Goal: Task Accomplishment & Management: Use online tool/utility

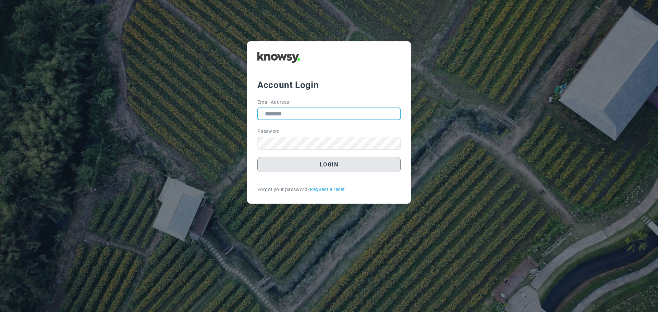
type input "**********"
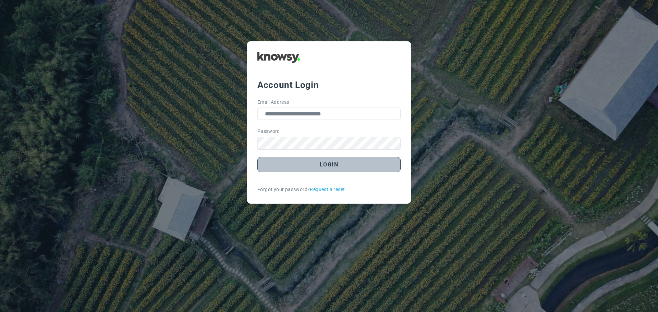
click at [338, 164] on button "Login" at bounding box center [328, 164] width 143 height 15
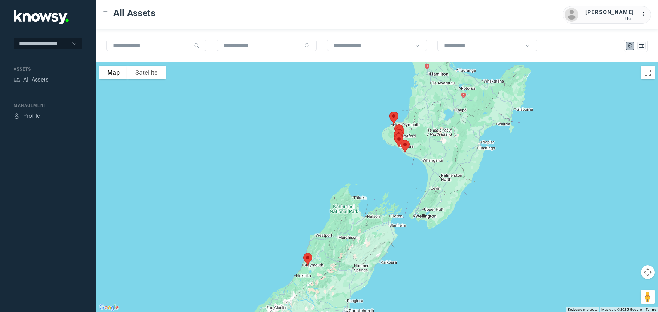
drag, startPoint x: 356, startPoint y: 213, endPoint x: 307, endPoint y: 222, distance: 49.2
click at [307, 222] on div at bounding box center [377, 187] width 562 height 250
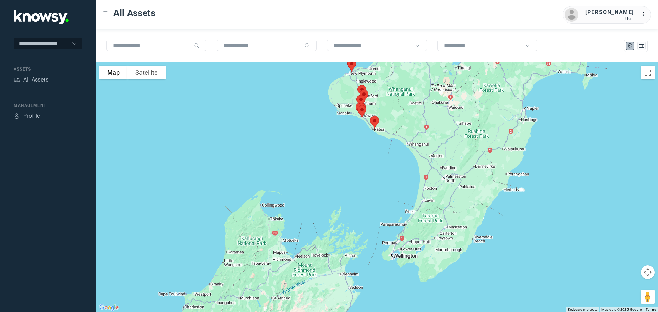
drag, startPoint x: 369, startPoint y: 150, endPoint x: 333, endPoint y: 205, distance: 65.1
click at [335, 204] on div at bounding box center [377, 187] width 562 height 250
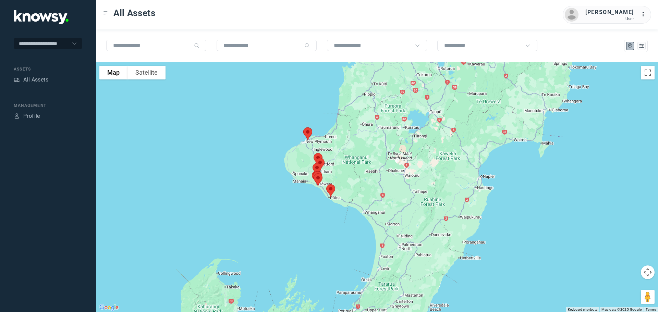
drag, startPoint x: 375, startPoint y: 164, endPoint x: 362, endPoint y: 188, distance: 27.8
click at [362, 188] on div at bounding box center [377, 187] width 562 height 250
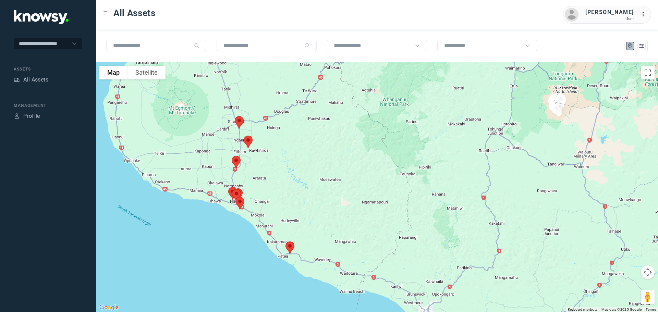
click at [291, 249] on img at bounding box center [290, 248] width 14 height 18
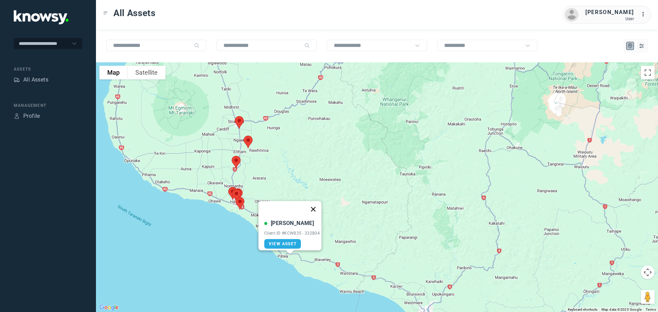
click at [320, 203] on button "Close" at bounding box center [313, 209] width 16 height 16
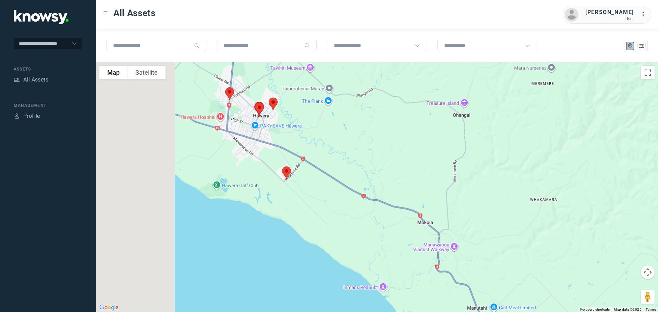
drag, startPoint x: 219, startPoint y: 201, endPoint x: 422, endPoint y: 177, distance: 203.7
click at [422, 177] on div at bounding box center [377, 187] width 562 height 250
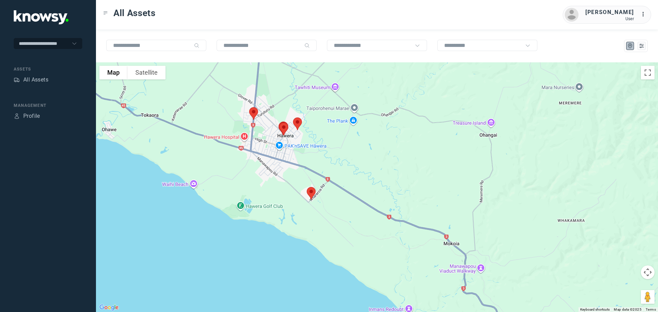
drag, startPoint x: 344, startPoint y: 141, endPoint x: 369, endPoint y: 166, distance: 35.6
click at [370, 165] on div at bounding box center [377, 187] width 562 height 250
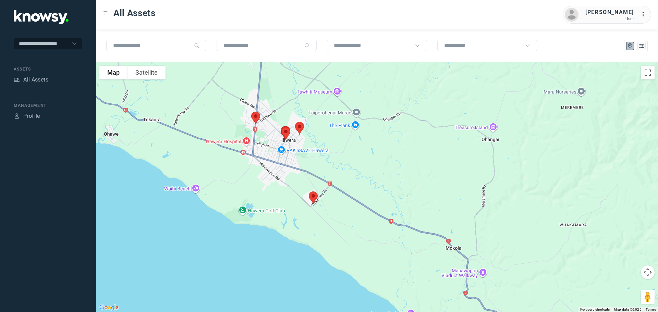
click at [314, 197] on img at bounding box center [313, 198] width 14 height 18
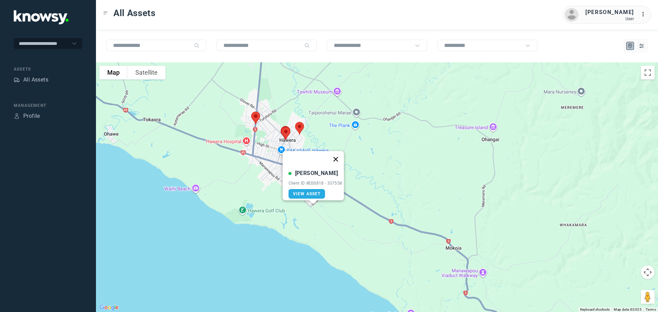
click at [337, 156] on button "Close" at bounding box center [335, 159] width 16 height 16
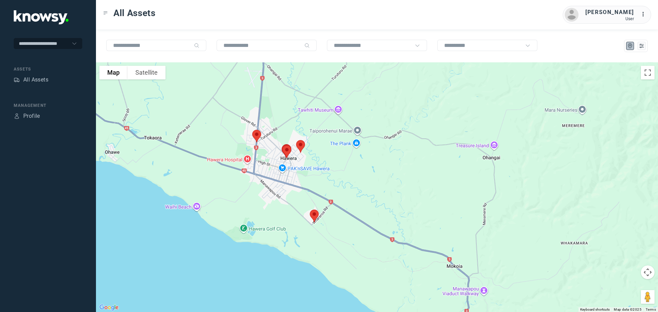
drag, startPoint x: 324, startPoint y: 139, endPoint x: 325, endPoint y: 156, distance: 17.2
click at [325, 156] on div at bounding box center [377, 187] width 562 height 250
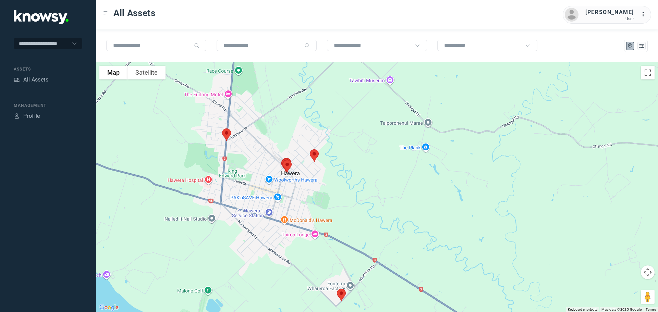
drag, startPoint x: 296, startPoint y: 94, endPoint x: 342, endPoint y: 209, distance: 124.5
click at [345, 211] on div at bounding box center [377, 187] width 562 height 250
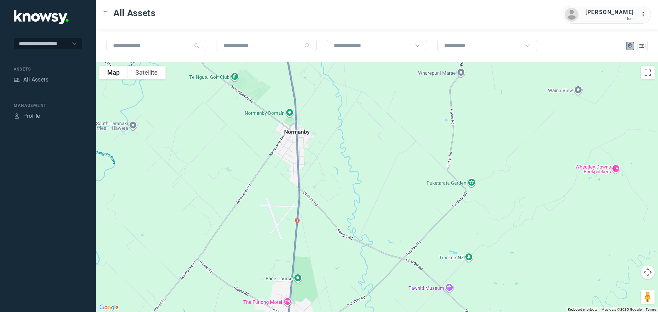
drag, startPoint x: 325, startPoint y: 226, endPoint x: 315, endPoint y: 201, distance: 27.1
click at [324, 232] on div at bounding box center [377, 187] width 562 height 250
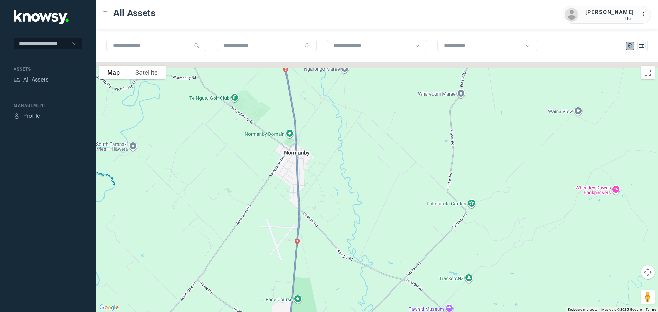
drag, startPoint x: 328, startPoint y: 133, endPoint x: 332, endPoint y: 224, distance: 90.2
click at [335, 237] on div at bounding box center [377, 187] width 562 height 250
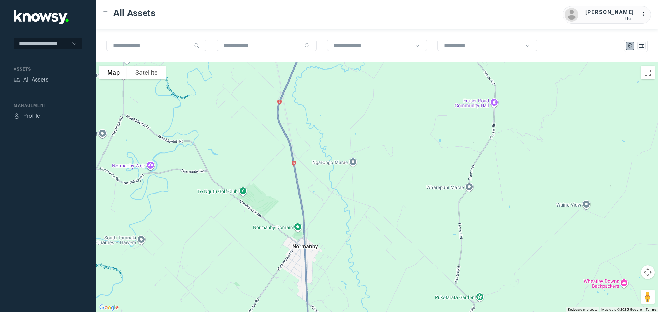
drag, startPoint x: 330, startPoint y: 186, endPoint x: 325, endPoint y: 240, distance: 54.4
click at [324, 256] on div at bounding box center [377, 187] width 562 height 250
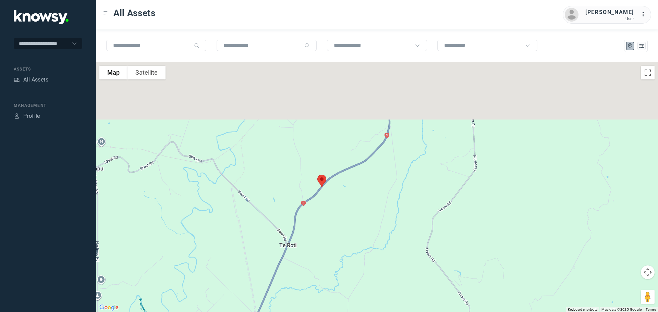
drag, startPoint x: 349, startPoint y: 166, endPoint x: 337, endPoint y: 245, distance: 79.8
click at [338, 263] on div at bounding box center [377, 187] width 562 height 250
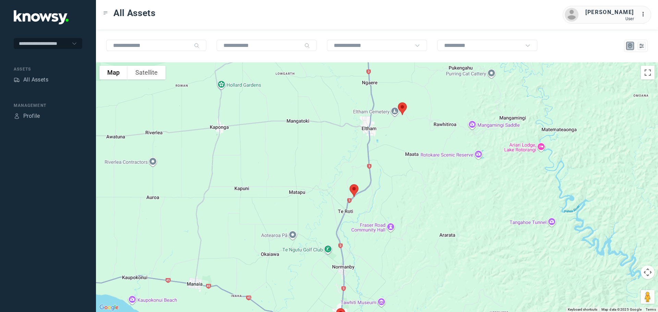
click at [354, 191] on img at bounding box center [354, 191] width 14 height 18
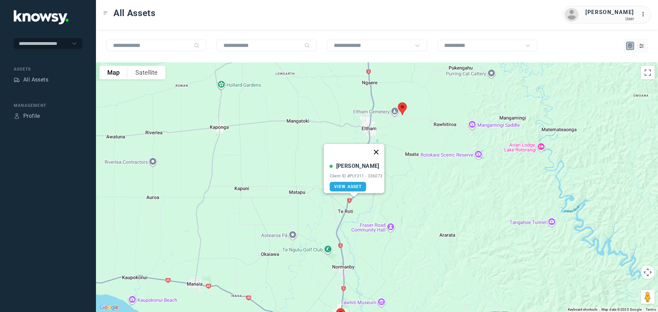
click at [376, 148] on button "Close" at bounding box center [376, 152] width 16 height 16
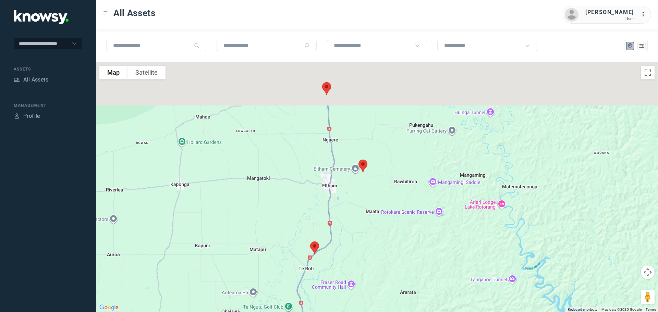
drag, startPoint x: 404, startPoint y: 144, endPoint x: 364, endPoint y: 203, distance: 70.6
click at [364, 203] on div at bounding box center [377, 187] width 562 height 250
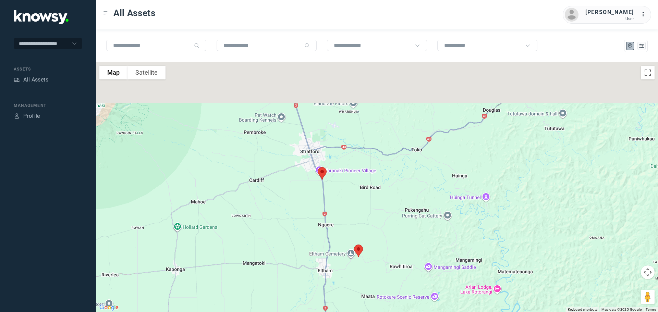
drag, startPoint x: 345, startPoint y: 154, endPoint x: 352, endPoint y: 219, distance: 65.6
click at [352, 219] on div at bounding box center [377, 187] width 562 height 250
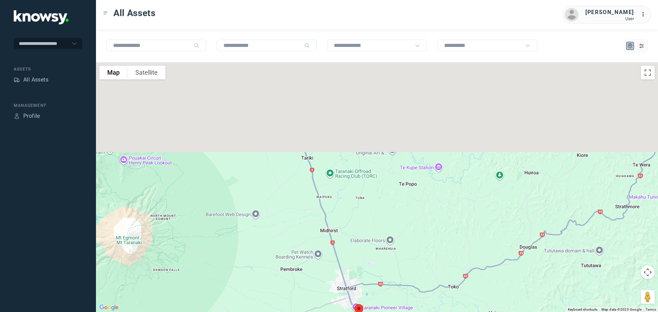
drag, startPoint x: 350, startPoint y: 180, endPoint x: 363, endPoint y: 232, distance: 53.6
click at [364, 232] on div at bounding box center [377, 187] width 562 height 250
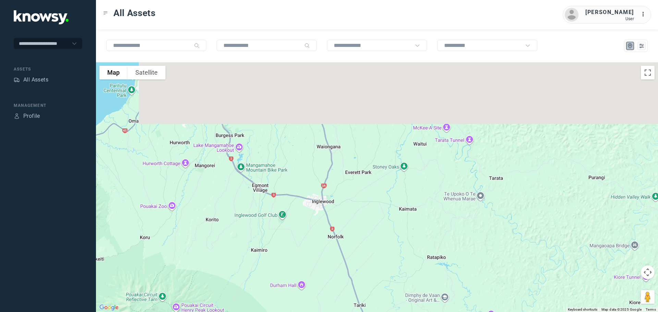
drag, startPoint x: 346, startPoint y: 182, endPoint x: 387, endPoint y: 280, distance: 106.0
click at [387, 280] on div at bounding box center [377, 187] width 562 height 250
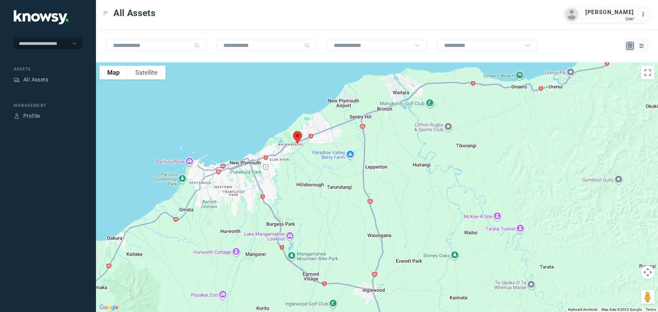
drag, startPoint x: 335, startPoint y: 155, endPoint x: 351, endPoint y: 186, distance: 36.0
click at [351, 186] on div at bounding box center [377, 187] width 562 height 250
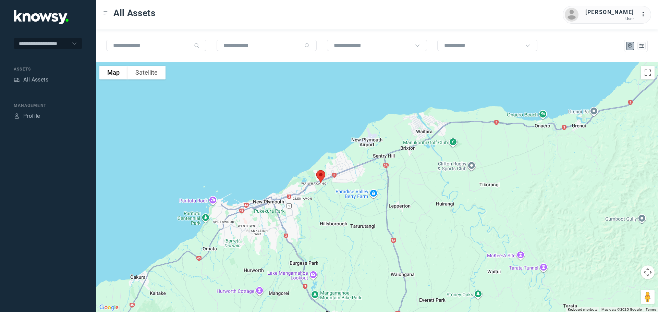
click at [323, 174] on img at bounding box center [321, 177] width 14 height 18
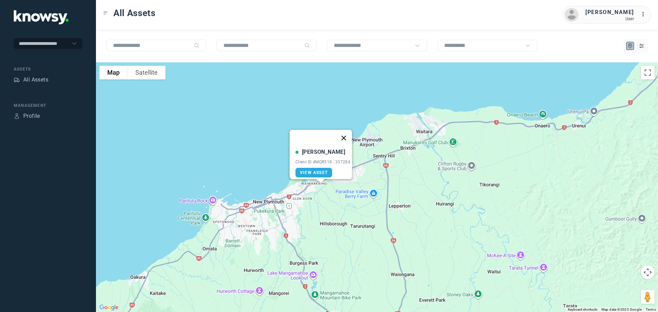
click at [348, 134] on button "Close" at bounding box center [344, 138] width 16 height 16
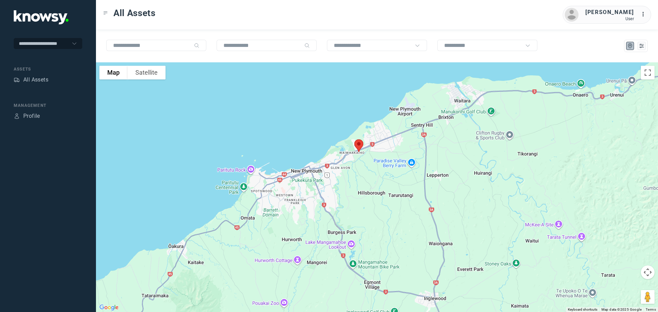
drag, startPoint x: 313, startPoint y: 216, endPoint x: 350, endPoint y: 185, distance: 48.0
click at [350, 185] on div at bounding box center [377, 187] width 562 height 250
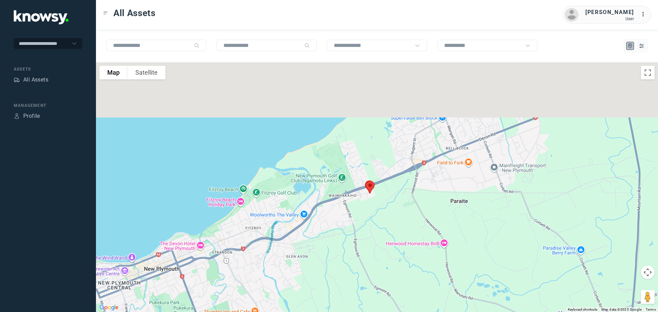
drag, startPoint x: 367, startPoint y: 139, endPoint x: 368, endPoint y: 219, distance: 80.2
click at [368, 219] on div at bounding box center [377, 187] width 562 height 250
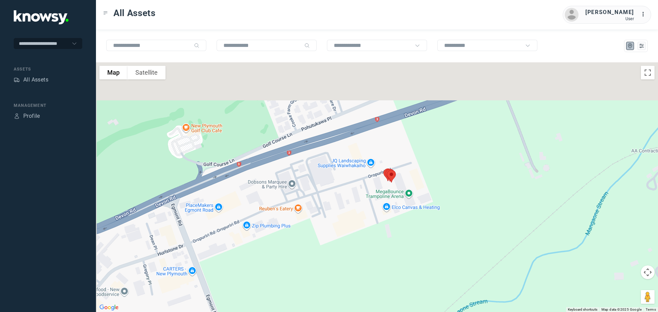
drag, startPoint x: 394, startPoint y: 205, endPoint x: 397, endPoint y: 221, distance: 16.0
click at [397, 221] on div at bounding box center [377, 187] width 562 height 250
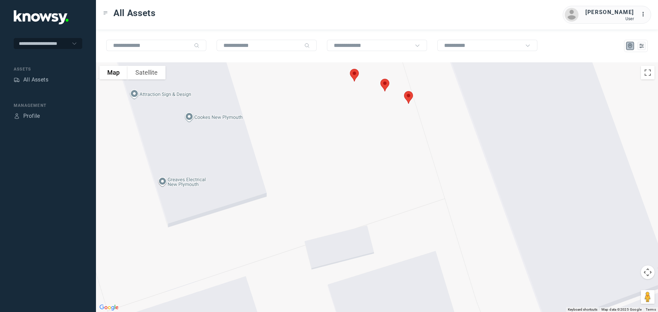
drag, startPoint x: 391, startPoint y: 124, endPoint x: 422, endPoint y: 272, distance: 151.8
click at [422, 272] on div at bounding box center [377, 187] width 562 height 250
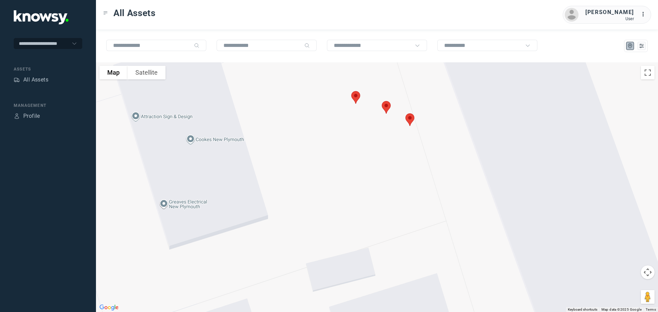
click at [354, 98] on img at bounding box center [356, 97] width 14 height 18
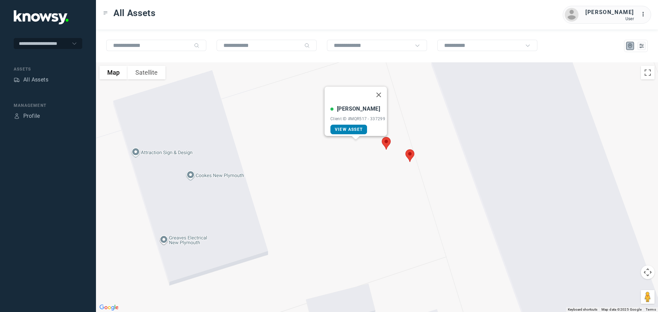
click at [350, 127] on span "View Asset" at bounding box center [349, 129] width 28 height 5
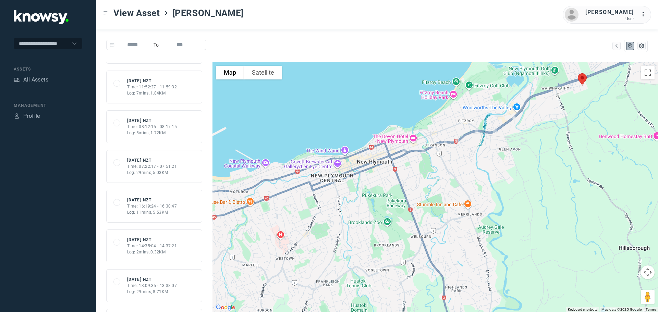
scroll to position [514, 0]
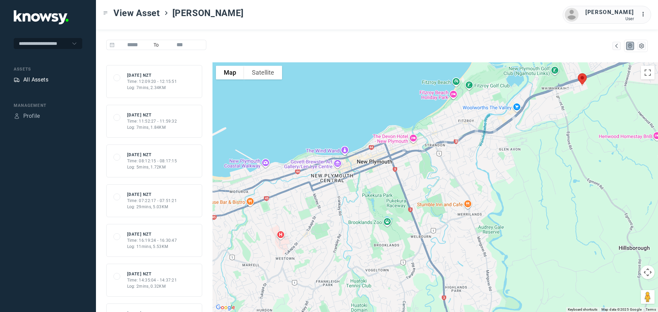
click at [44, 78] on div "All Assets" at bounding box center [35, 80] width 25 height 8
